Goal: Find specific page/section: Find specific page/section

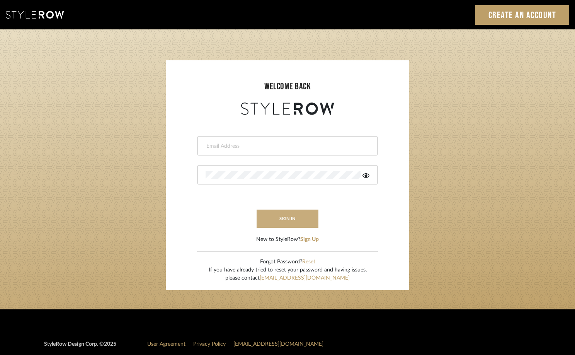
type input "carly@clothandkind.com"
click at [303, 216] on button "sign in" at bounding box center [288, 218] width 62 height 18
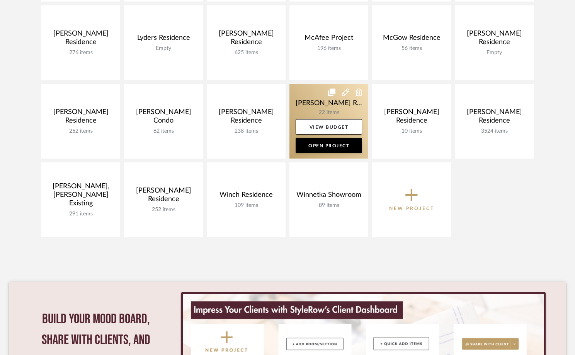
scroll to position [323, 0]
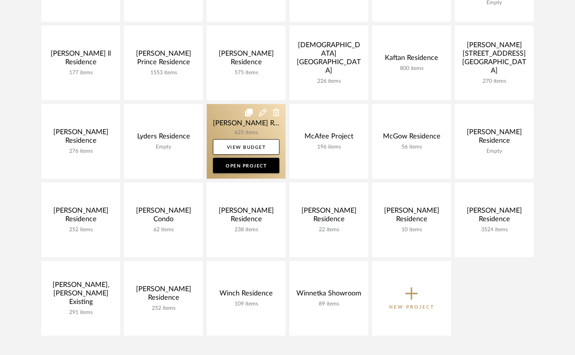
click at [230, 122] on link at bounding box center [246, 141] width 79 height 75
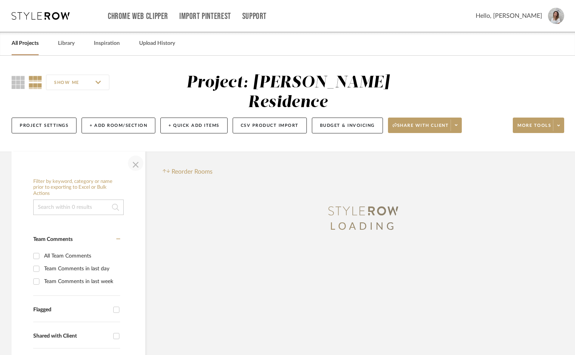
click at [139, 167] on span "button" at bounding box center [135, 163] width 19 height 19
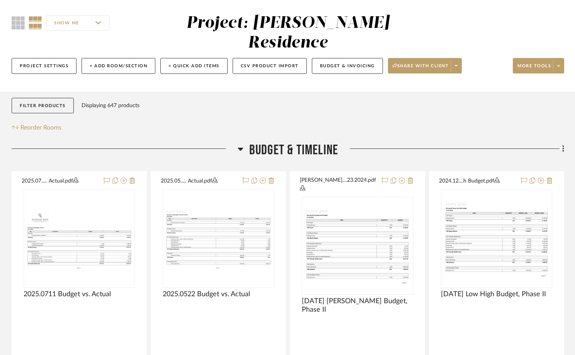
scroll to position [77, 0]
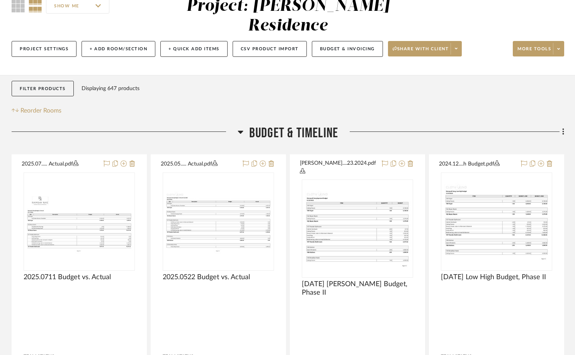
click at [268, 126] on span "Budget & Timeline" at bounding box center [293, 133] width 89 height 17
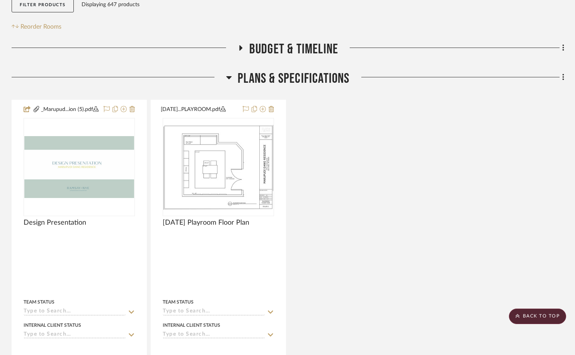
click at [272, 74] on span "Plans & Specifications" at bounding box center [294, 78] width 112 height 17
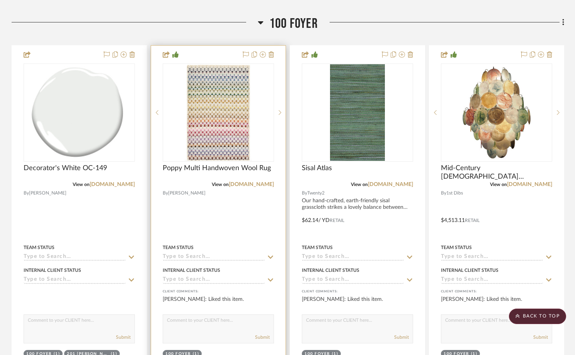
scroll to position [240, 0]
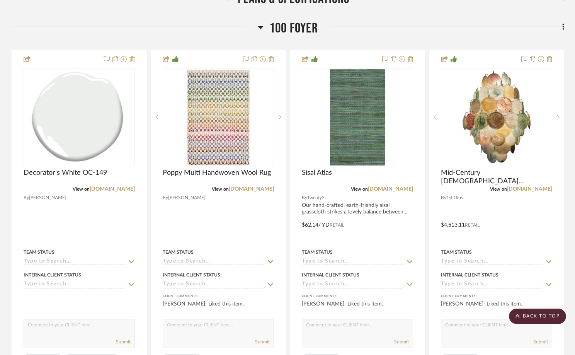
click at [295, 24] on span "100 Foyer" at bounding box center [293, 28] width 49 height 17
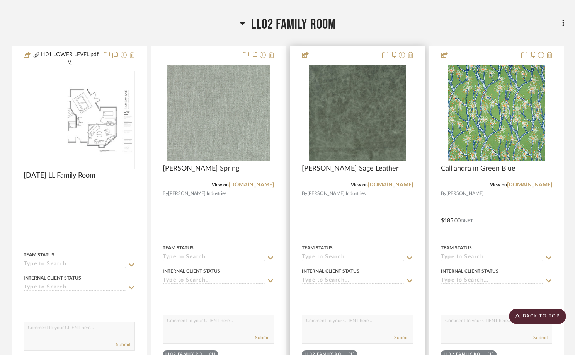
scroll to position [4034, 0]
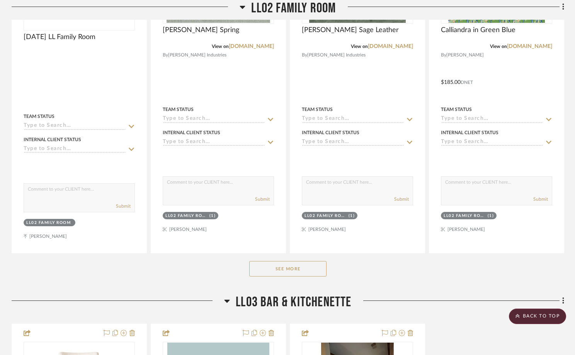
drag, startPoint x: 286, startPoint y: 260, endPoint x: 287, endPoint y: 255, distance: 5.5
click at [285, 261] on button "See More" at bounding box center [287, 268] width 77 height 15
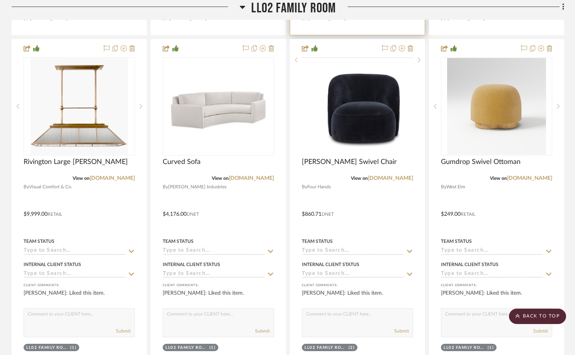
scroll to position [4599, 0]
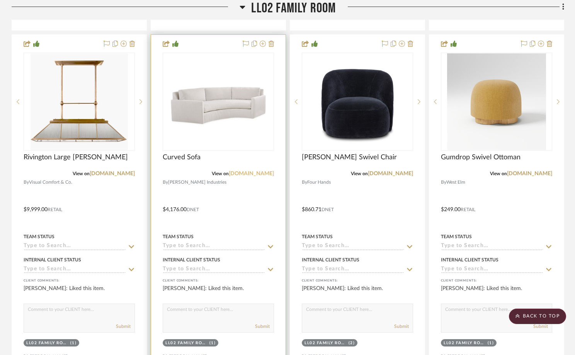
click at [247, 172] on link "[DOMAIN_NAME]" at bounding box center [251, 173] width 45 height 5
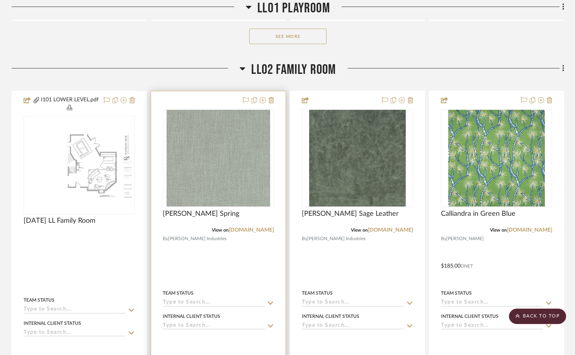
scroll to position [3860, 0]
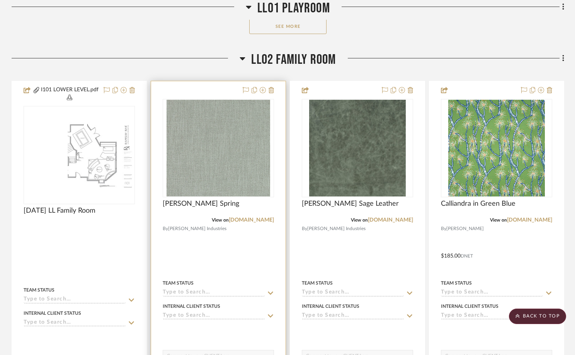
click at [244, 240] on div at bounding box center [218, 253] width 134 height 345
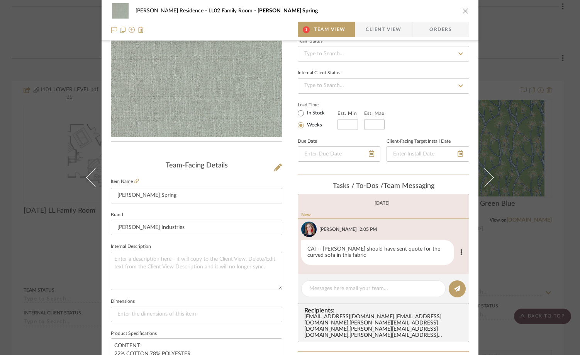
scroll to position [132, 0]
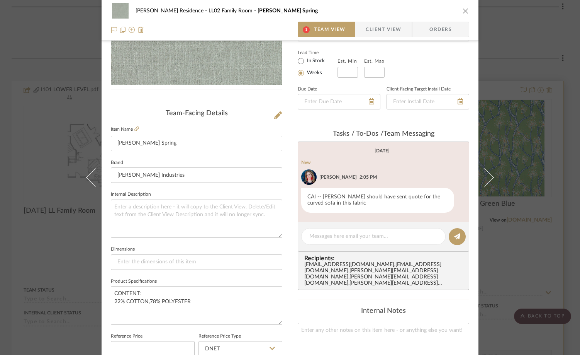
drag, startPoint x: 511, startPoint y: 255, endPoint x: 475, endPoint y: 242, distance: 39.0
click at [511, 255] on div "[PERSON_NAME] Residence LL02 Family Room [PERSON_NAME] Spring 1 Team View Clien…" at bounding box center [290, 177] width 580 height 355
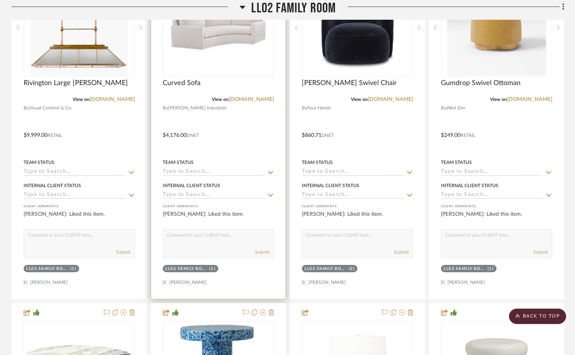
scroll to position [4658, 0]
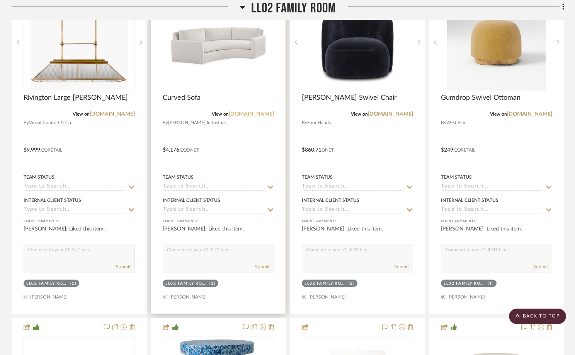
click at [242, 111] on link "[DOMAIN_NAME]" at bounding box center [251, 113] width 45 height 5
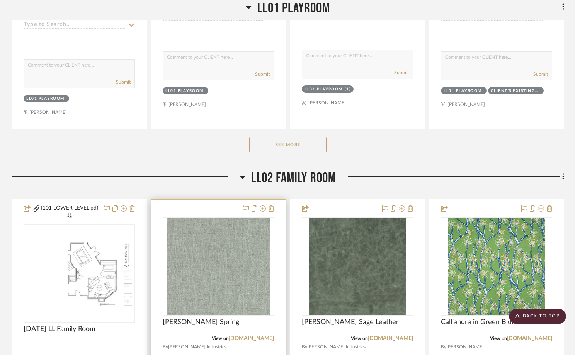
scroll to position [3913, 0]
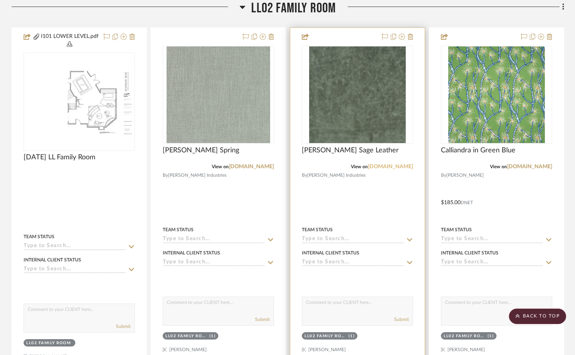
click at [395, 165] on link "[DOMAIN_NAME]" at bounding box center [390, 166] width 45 height 5
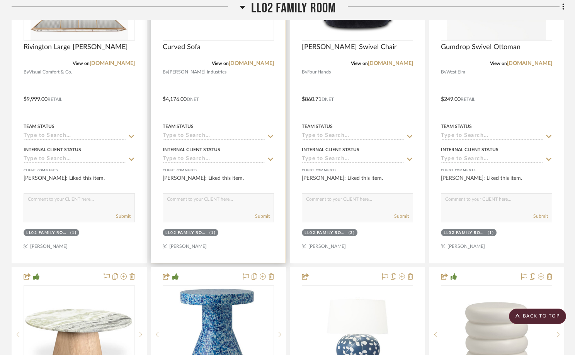
scroll to position [4505, 0]
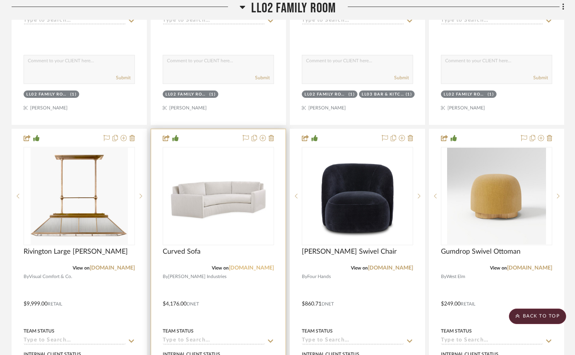
click at [255, 265] on link "[DOMAIN_NAME]" at bounding box center [251, 267] width 45 height 5
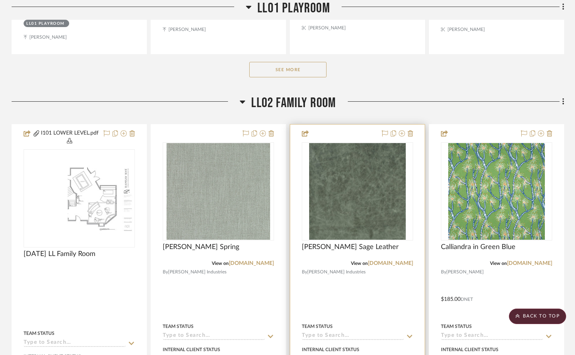
scroll to position [3827, 0]
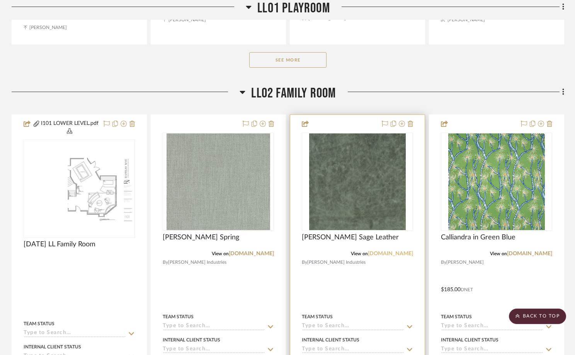
click at [387, 252] on link "[DOMAIN_NAME]" at bounding box center [390, 253] width 45 height 5
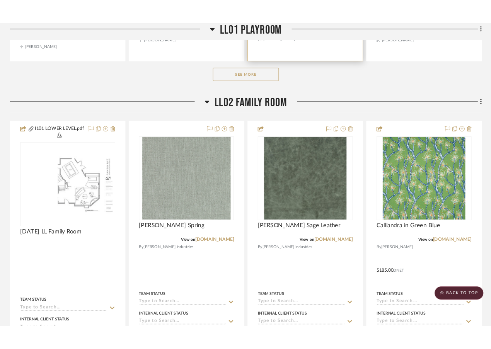
scroll to position [3750, 0]
